Goal: Task Accomplishment & Management: Complete application form

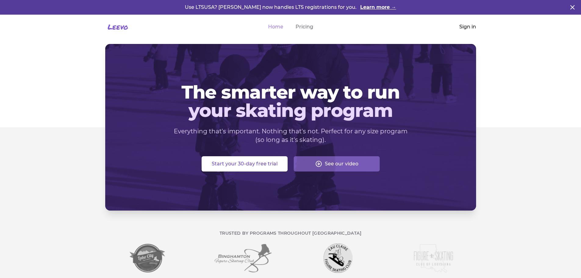
click at [470, 30] on link "Sign in" at bounding box center [467, 26] width 17 height 7
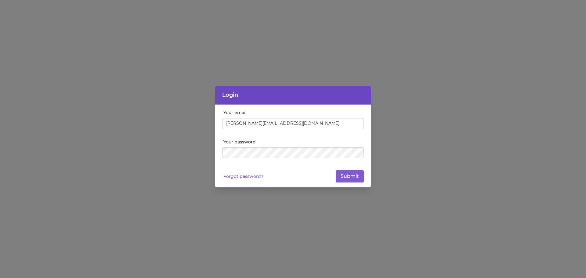
type input "[PERSON_NAME][EMAIL_ADDRESS][DOMAIN_NAME]"
click at [350, 179] on button "Submit" at bounding box center [349, 176] width 28 height 12
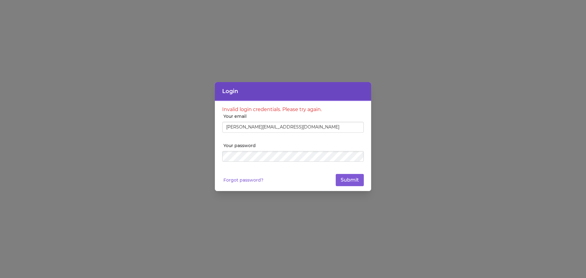
click at [404, 96] on div at bounding box center [293, 139] width 586 height 278
click at [423, 126] on div at bounding box center [293, 139] width 586 height 278
click at [1, 14] on div at bounding box center [293, 139] width 586 height 278
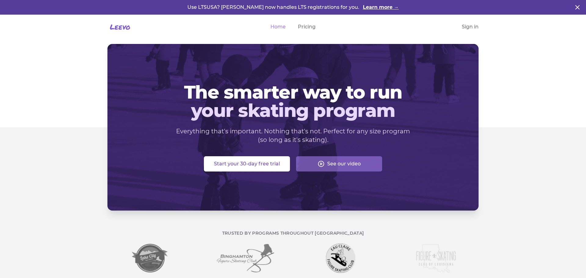
click at [508, 127] on div "The smarter way to run your skating program Everything that's important. Nothin…" at bounding box center [293, 127] width 586 height 167
click at [577, 10] on icon "button" at bounding box center [576, 7] width 7 height 7
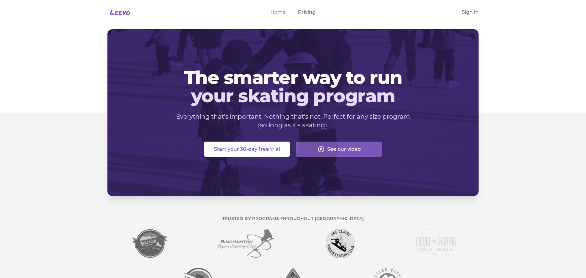
click at [305, 214] on div "Trusted by programs throughout [GEOGRAPHIC_DATA]" at bounding box center [293, 256] width 390 height 121
click at [180, 12] on div "Leevo Leevo" at bounding box center [182, 12] width 151 height 10
click at [311, 15] on link "Pricing" at bounding box center [307, 12] width 18 height 7
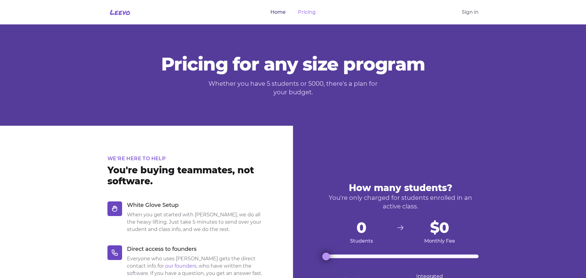
click at [282, 12] on link "Home" at bounding box center [277, 12] width 15 height 7
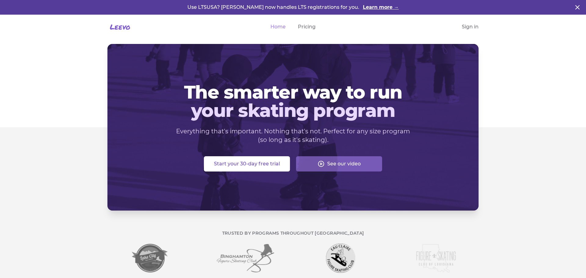
click at [120, 26] on link "Leevo Leevo" at bounding box center [118, 27] width 23 height 10
drag, startPoint x: 394, startPoint y: 237, endPoint x: 394, endPoint y: 252, distance: 15.3
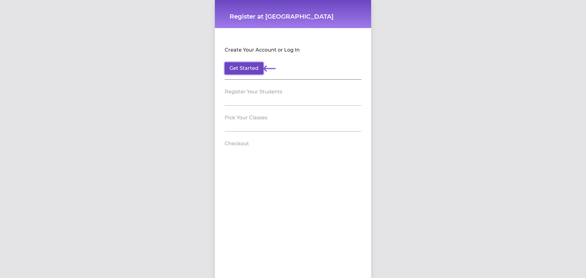
click at [253, 68] on button "Get Started" at bounding box center [243, 68] width 39 height 12
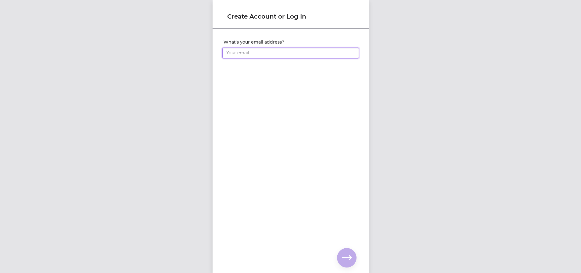
click at [271, 54] on input "What's your email address?" at bounding box center [290, 53] width 137 height 11
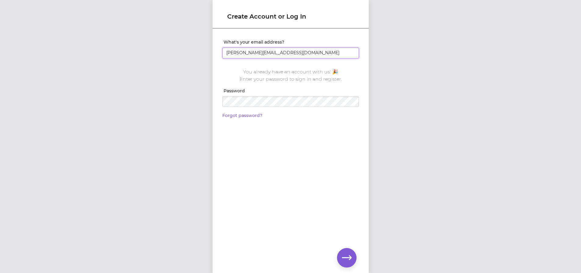
type input "[PERSON_NAME][EMAIL_ADDRESS][DOMAIN_NAME]"
click at [243, 120] on div "What's your email address? david.stalker74@gmail.com You already have an accoun…" at bounding box center [291, 76] width 156 height 95
click at [245, 116] on link "Forgot password?" at bounding box center [242, 115] width 40 height 5
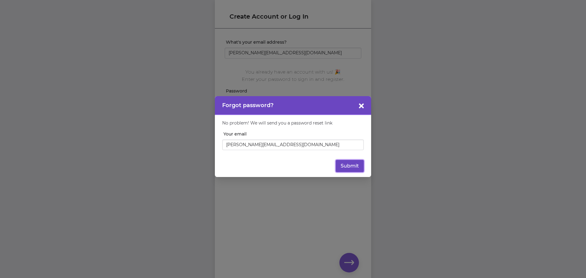
click at [347, 170] on button "Submit" at bounding box center [349, 166] width 28 height 12
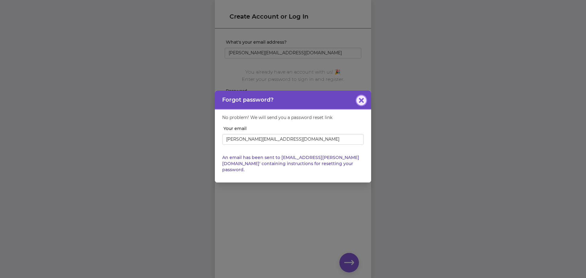
click at [360, 100] on button "button" at bounding box center [361, 100] width 10 height 10
